Goal: Browse casually: Explore the website without a specific task or goal

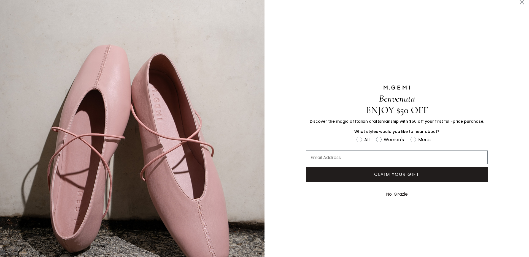
scroll to position [5, 0]
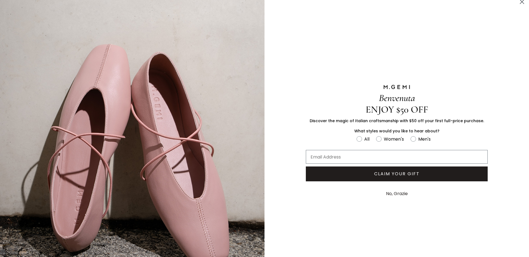
click at [523, 2] on circle "Close dialog" at bounding box center [521, 1] width 9 height 9
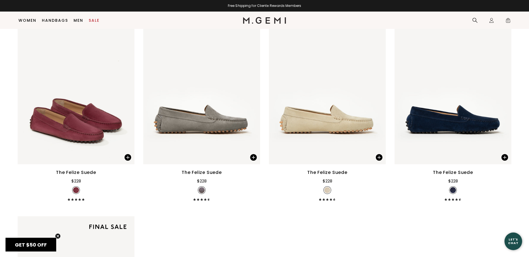
scroll to position [0, 0]
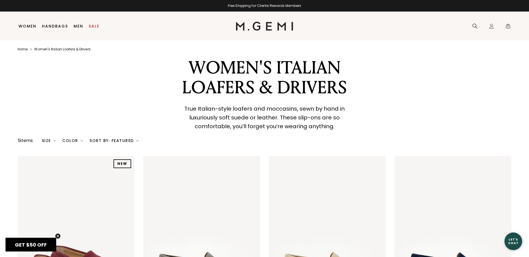
click at [25, 49] on link "Home" at bounding box center [23, 49] width 10 height 4
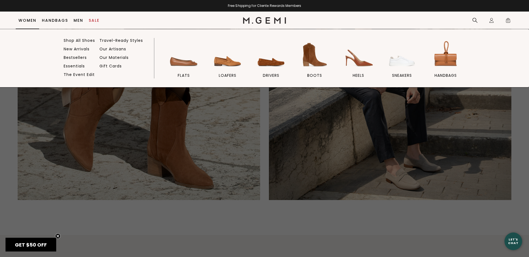
scroll to position [1272, 0]
click at [78, 41] on link "Shop All Shoes" at bounding box center [79, 40] width 31 height 5
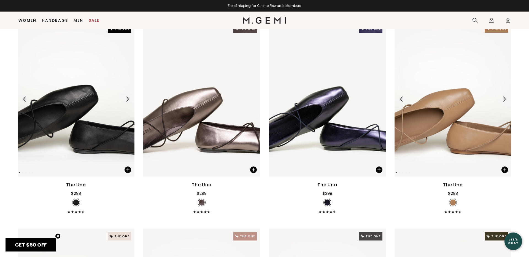
scroll to position [85, 0]
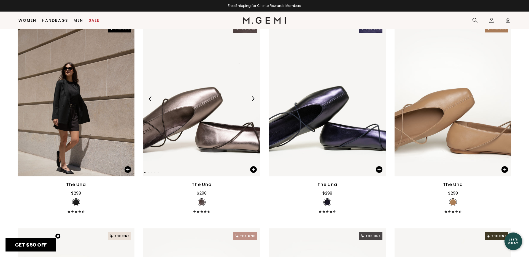
click at [253, 99] on img at bounding box center [252, 98] width 5 height 5
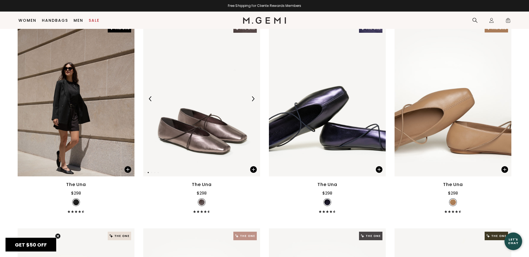
click at [253, 99] on img at bounding box center [252, 98] width 5 height 5
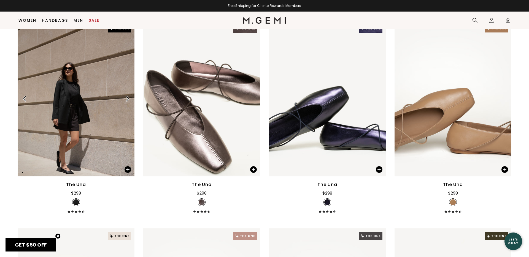
click at [127, 96] on img at bounding box center [127, 98] width 5 height 5
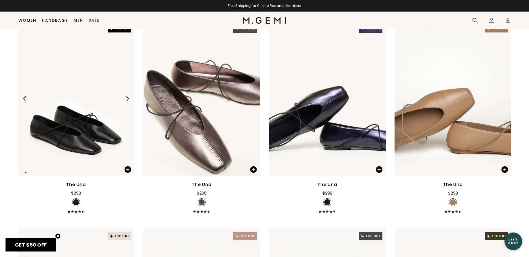
click at [127, 96] on img at bounding box center [127, 98] width 5 height 5
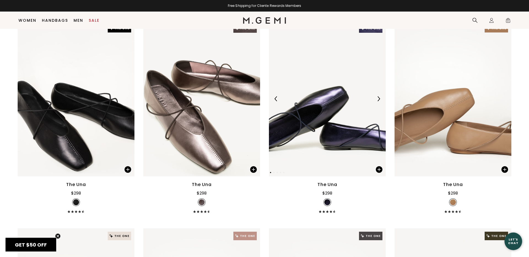
click at [379, 101] on img at bounding box center [378, 98] width 5 height 5
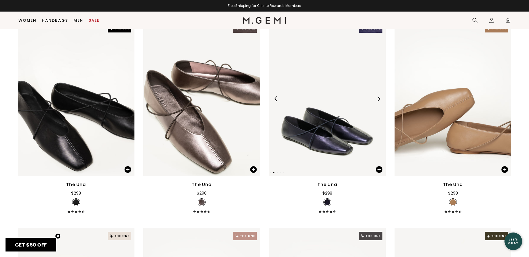
click at [378, 101] on img at bounding box center [378, 98] width 5 height 5
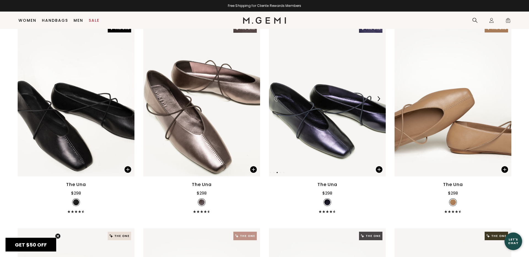
click at [378, 101] on img at bounding box center [378, 98] width 5 height 5
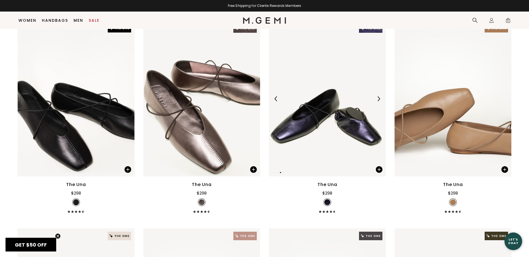
click at [378, 101] on img at bounding box center [378, 98] width 5 height 5
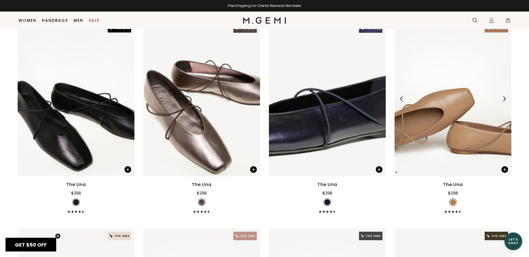
click at [503, 99] on img at bounding box center [504, 98] width 5 height 5
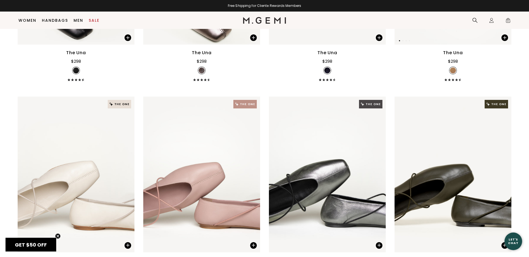
scroll to position [221, 0]
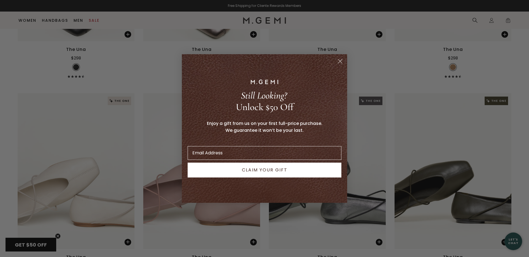
click at [340, 61] on icon "Close dialog" at bounding box center [340, 62] width 4 height 4
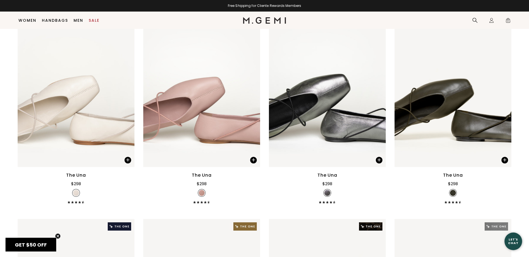
scroll to position [305, 0]
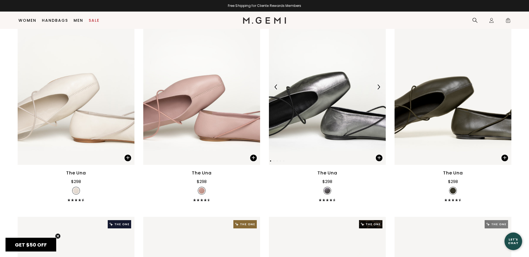
click at [380, 87] on img at bounding box center [378, 87] width 5 height 5
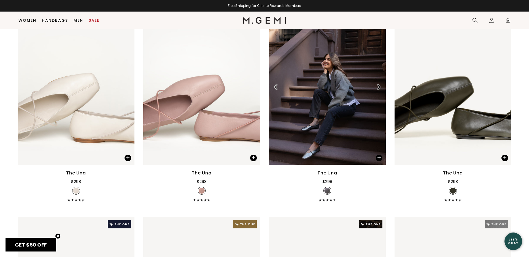
click at [380, 87] on img at bounding box center [378, 87] width 5 height 5
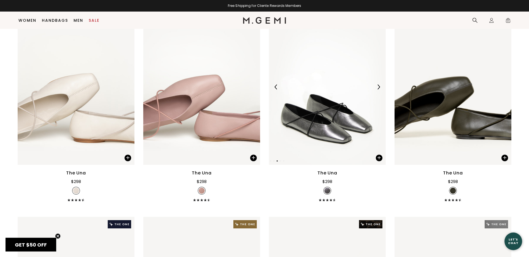
click at [380, 87] on img at bounding box center [378, 87] width 5 height 5
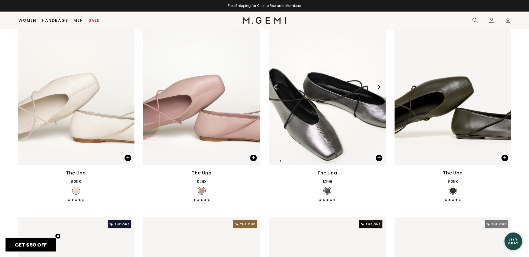
click at [380, 87] on img at bounding box center [378, 87] width 5 height 5
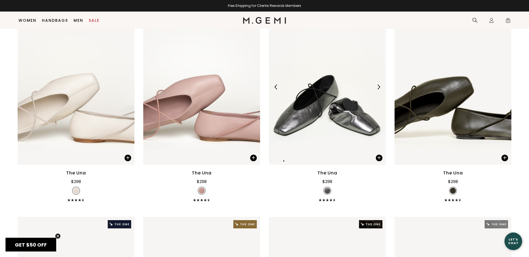
click at [380, 87] on img at bounding box center [378, 87] width 5 height 5
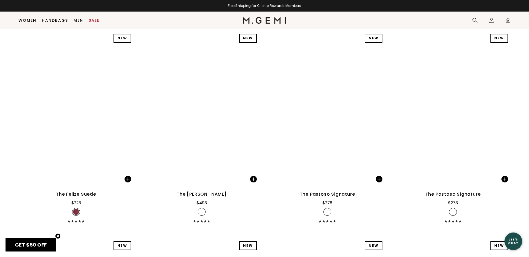
scroll to position [7304, 0]
